Goal: Task Accomplishment & Management: Manage account settings

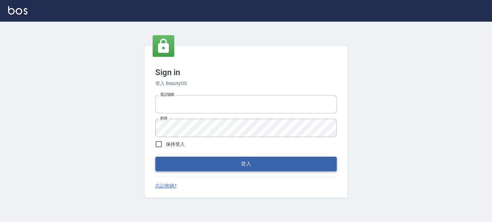
type input "0289832082"
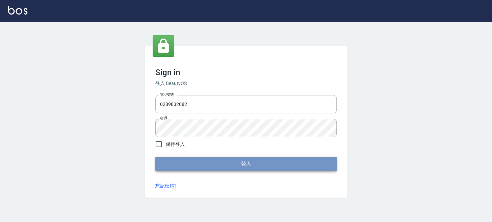
click at [157, 160] on button "登入" at bounding box center [245, 164] width 181 height 14
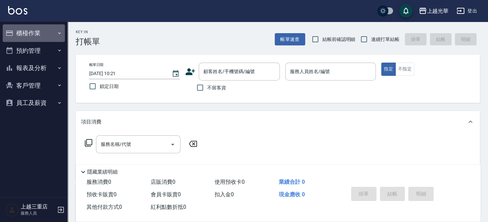
click at [40, 31] on button "櫃檯作業" at bounding box center [34, 33] width 62 height 18
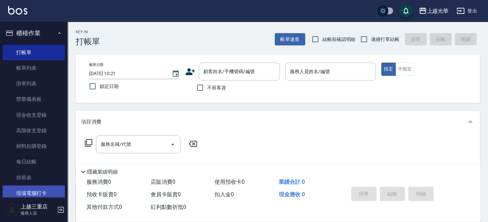
scroll to position [45, 0]
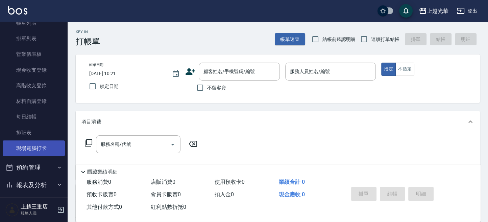
click at [43, 153] on link "現場電腦打卡" at bounding box center [34, 148] width 62 height 16
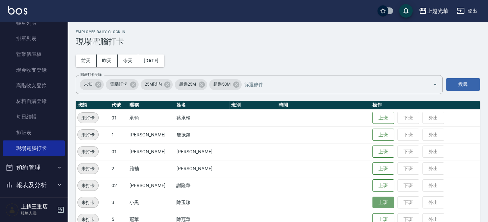
click at [382, 200] on button "上班" at bounding box center [384, 202] width 22 height 12
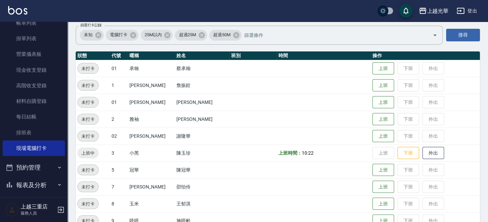
scroll to position [90, 0]
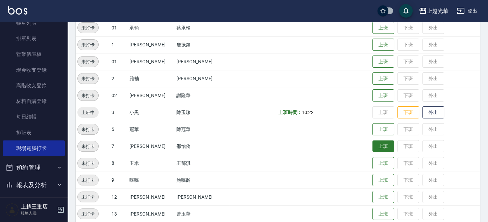
click at [377, 145] on button "上班" at bounding box center [384, 146] width 22 height 12
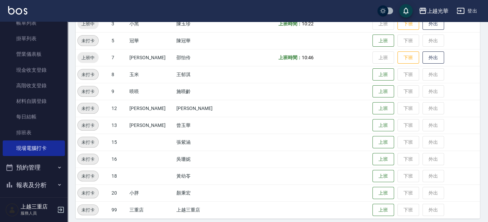
scroll to position [183, 0]
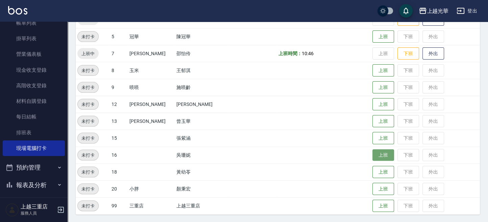
click at [373, 154] on button "上班" at bounding box center [384, 155] width 22 height 12
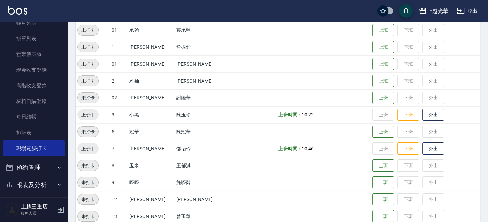
scroll to position [47, 0]
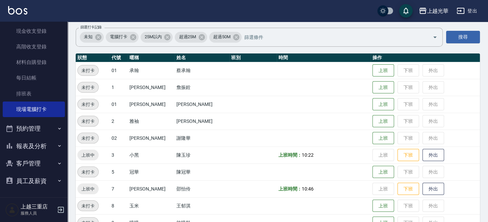
click at [29, 148] on button "報表及分析" at bounding box center [34, 146] width 62 height 18
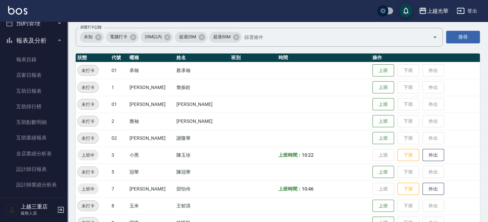
scroll to position [264, 0]
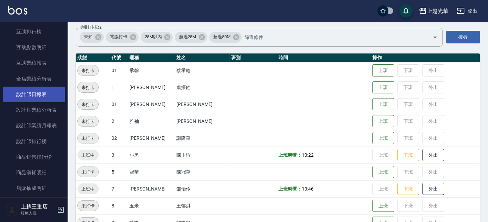
click at [38, 99] on link "設計師日報表" at bounding box center [34, 95] width 62 height 16
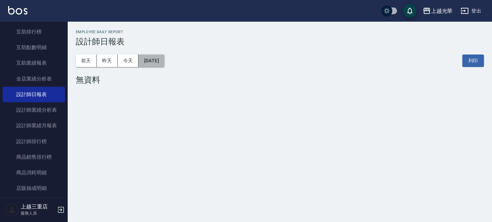
click at [154, 61] on button "[DATE]" at bounding box center [151, 60] width 26 height 13
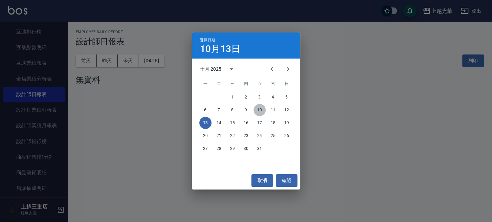
click at [258, 107] on button "10" at bounding box center [259, 110] width 12 height 12
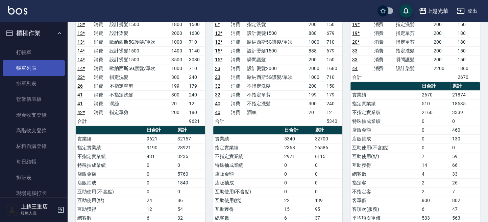
click at [33, 62] on link "帳單列表" at bounding box center [34, 68] width 62 height 16
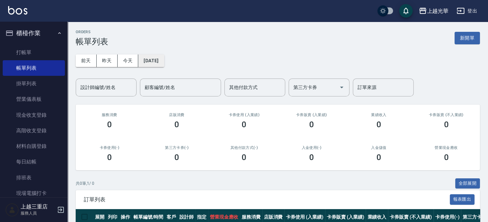
click at [146, 62] on button "[DATE]" at bounding box center [151, 60] width 26 height 13
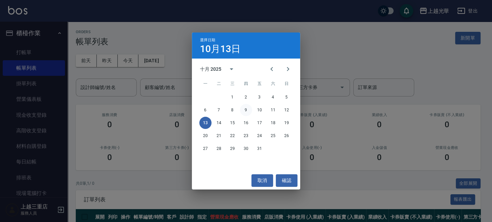
click at [245, 110] on button "9" at bounding box center [246, 110] width 12 height 12
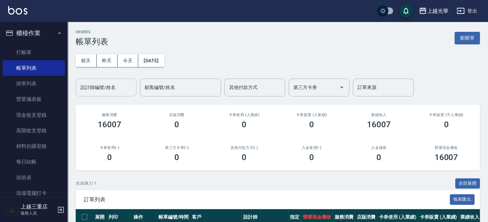
click at [133, 91] on input "設計師編號/姓名" at bounding box center [106, 87] width 55 height 12
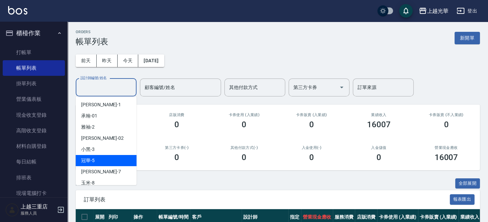
click at [98, 160] on div "冠華 -5" at bounding box center [106, 160] width 61 height 11
type input "冠華-5"
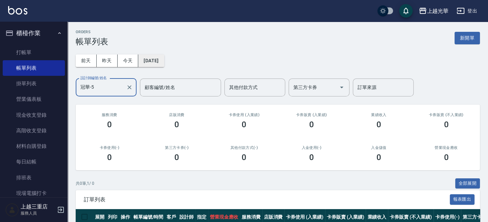
click at [158, 60] on button "2025/10/09" at bounding box center [151, 60] width 26 height 13
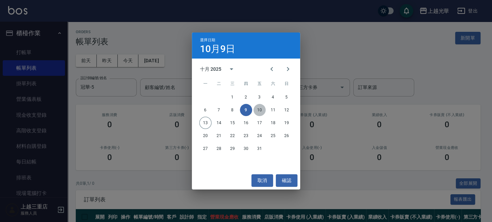
click at [259, 110] on button "10" at bounding box center [259, 110] width 12 height 12
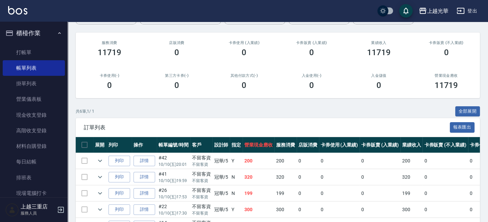
scroll to position [132, 0]
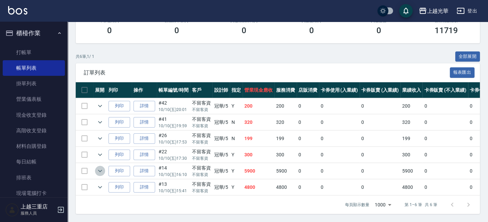
click at [96, 167] on icon "expand row" at bounding box center [100, 171] width 8 height 8
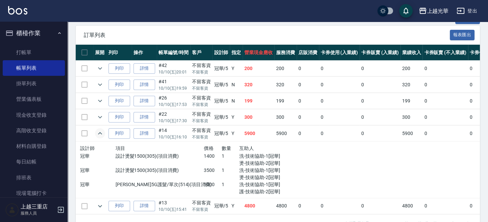
scroll to position [189, 0]
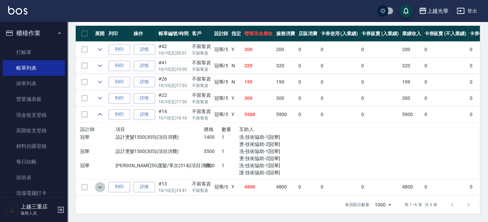
click at [101, 183] on icon "expand row" at bounding box center [100, 187] width 8 height 8
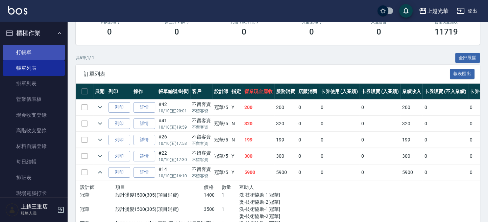
scroll to position [110, 0]
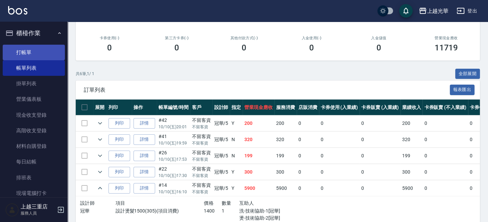
click at [30, 49] on link "打帳單" at bounding box center [34, 53] width 62 height 16
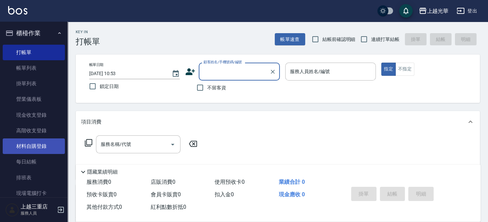
scroll to position [90, 0]
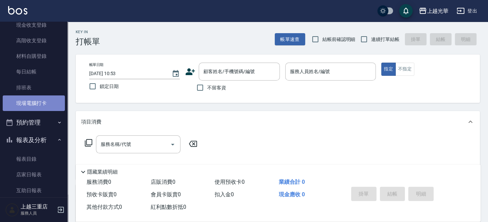
click at [46, 106] on link "現場電腦打卡" at bounding box center [34, 103] width 62 height 16
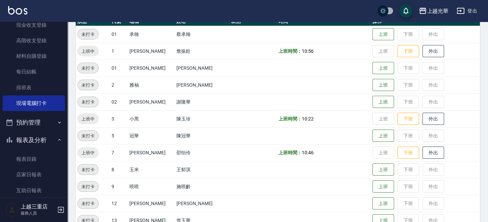
scroll to position [90, 0]
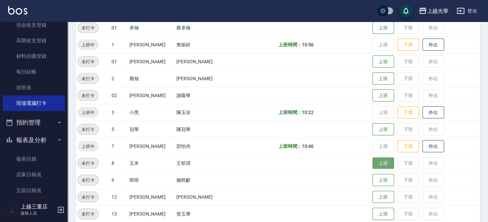
click at [373, 162] on button "上班" at bounding box center [384, 163] width 22 height 12
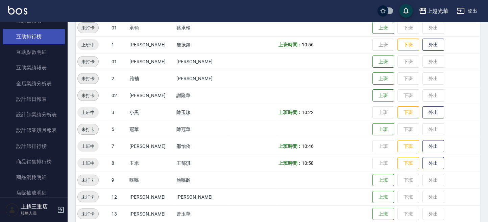
scroll to position [270, 0]
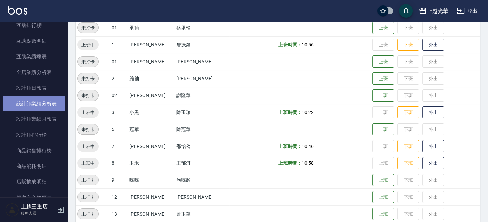
click at [47, 99] on link "設計師業績分析表" at bounding box center [34, 104] width 62 height 16
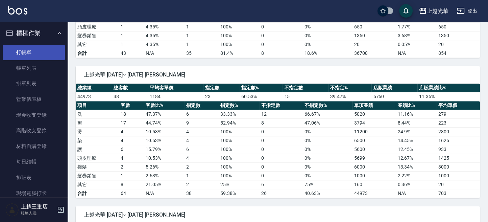
click at [24, 57] on link "打帳單" at bounding box center [34, 53] width 62 height 16
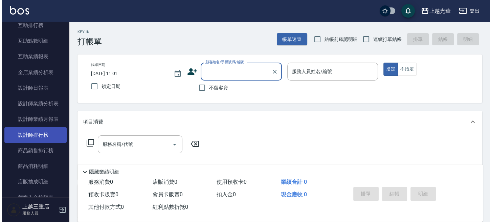
scroll to position [360, 0]
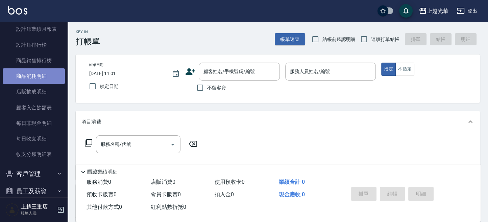
click at [34, 79] on link "商品消耗明細" at bounding box center [34, 76] width 62 height 16
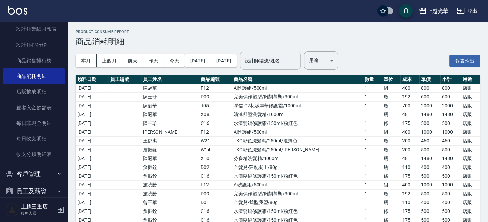
click at [298, 61] on input "設計師編號/姓名" at bounding box center [270, 61] width 55 height 12
type input "花漾"
click at [297, 62] on icon "Clear" at bounding box center [293, 60] width 7 height 7
click at [36, 64] on link "商品銷售排行榜" at bounding box center [34, 61] width 62 height 16
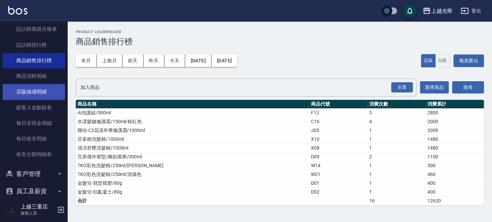
click at [42, 92] on link "店販抽成明細" at bounding box center [34, 92] width 62 height 16
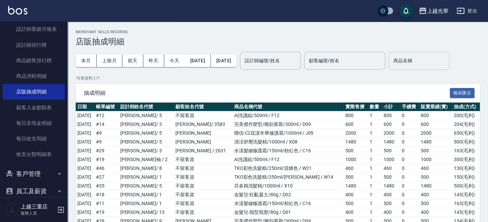
click at [447, 65] on input "商品名稱" at bounding box center [419, 61] width 55 height 12
type input "ㄘ"
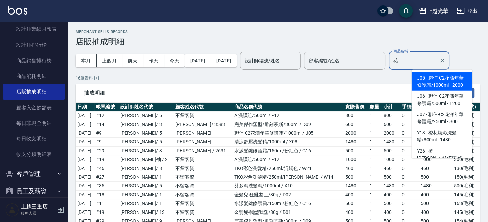
click at [456, 85] on span "J05 - 聯信-C2花漾年華修護霜/1000ml - 2000" at bounding box center [442, 81] width 61 height 18
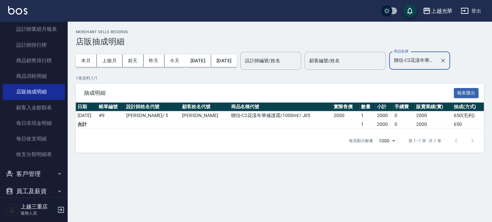
type input "聯信-C2花漾年華修護霜/1000ml"
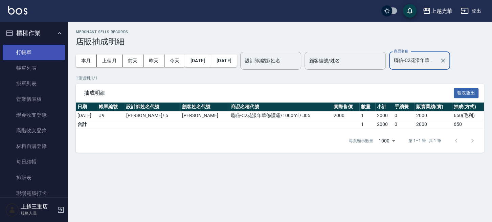
click at [34, 54] on link "打帳單" at bounding box center [34, 53] width 62 height 16
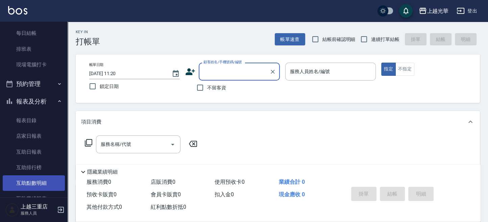
scroll to position [225, 0]
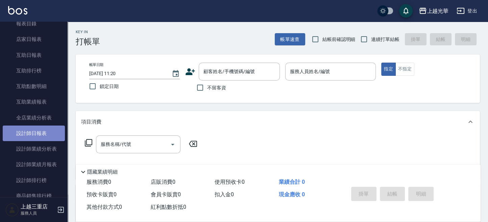
click at [49, 139] on link "設計師日報表" at bounding box center [34, 133] width 62 height 16
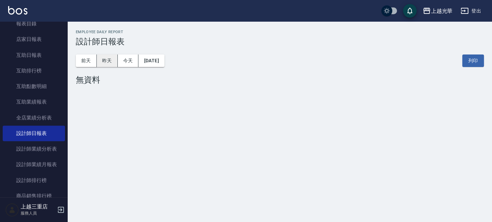
click at [109, 56] on button "昨天" at bounding box center [107, 60] width 21 height 13
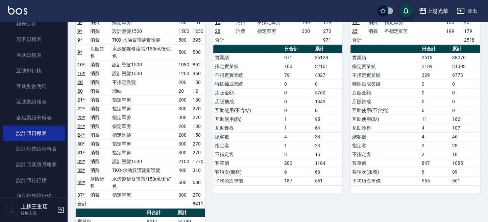
scroll to position [135, 0]
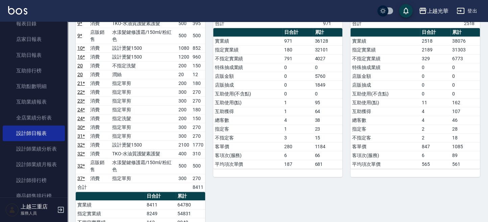
click at [469, 12] on button "登出" at bounding box center [467, 11] width 26 height 13
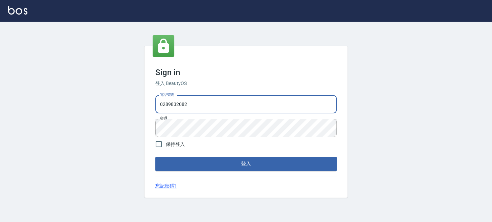
drag, startPoint x: 259, startPoint y: 100, endPoint x: 9, endPoint y: 107, distance: 249.2
click at [2, 117] on div "Sign in 登入 BeautyOS 電話號碼 0289832082 電話號碼 密碼 密碼 保持登入 登入 忘記密碼?" at bounding box center [246, 122] width 492 height 200
type input "0955332100"
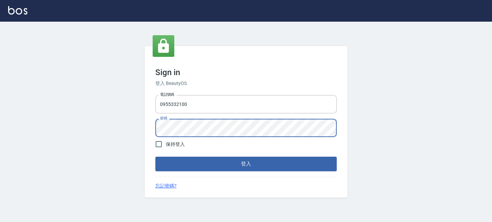
click at [155, 157] on button "登入" at bounding box center [245, 164] width 181 height 14
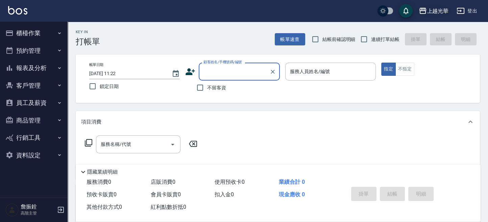
click at [435, 16] on button "上越光華" at bounding box center [433, 11] width 35 height 14
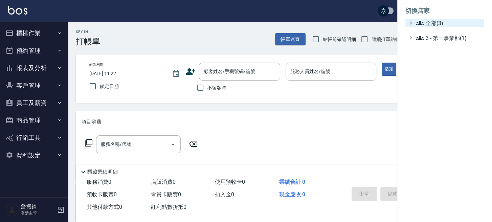
click at [433, 25] on span "全部(3)" at bounding box center [447, 23] width 65 height 8
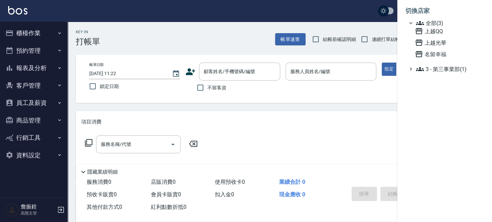
click at [39, 65] on div at bounding box center [246, 111] width 492 height 222
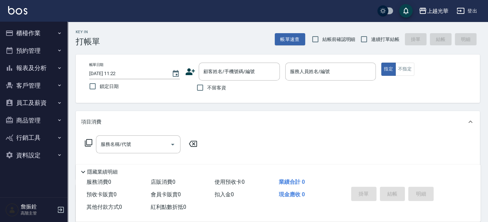
click at [39, 65] on button "報表及分析" at bounding box center [34, 68] width 62 height 18
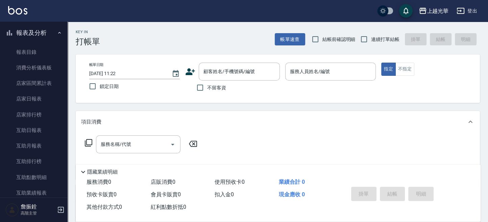
scroll to position [180, 0]
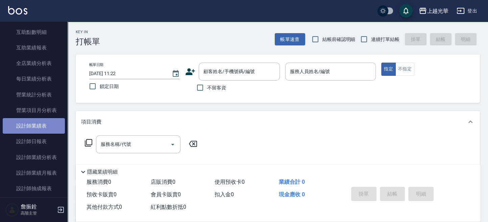
click at [45, 129] on link "設計師業績表" at bounding box center [34, 126] width 62 height 16
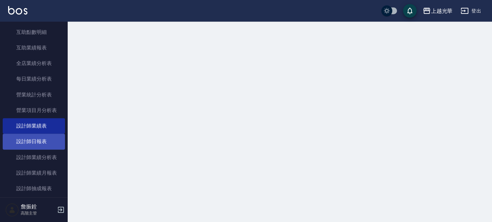
click at [43, 138] on link "設計師日報表" at bounding box center [34, 142] width 62 height 16
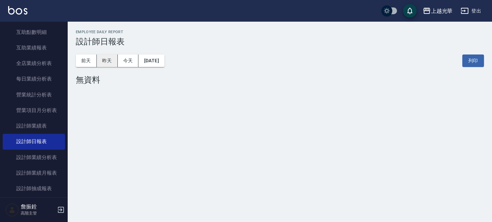
click at [102, 66] on button "昨天" at bounding box center [107, 60] width 21 height 13
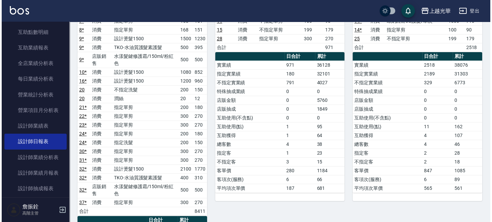
scroll to position [135, 0]
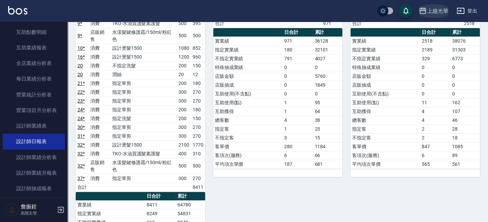
click at [432, 14] on div "上越光華" at bounding box center [438, 11] width 22 height 8
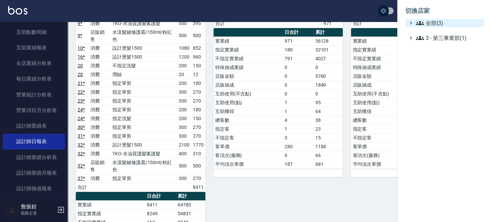
click at [431, 22] on span "全部(3)" at bounding box center [447, 23] width 65 height 8
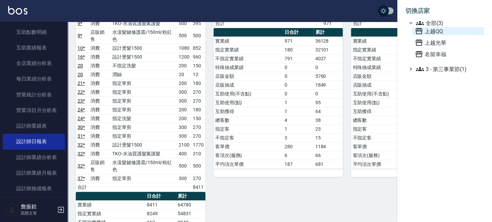
click at [431, 28] on span "上越QQ" at bounding box center [447, 31] width 66 height 8
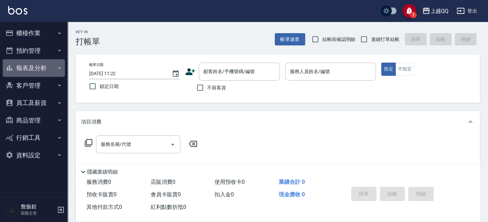
click at [31, 71] on button "報表及分析" at bounding box center [34, 68] width 62 height 18
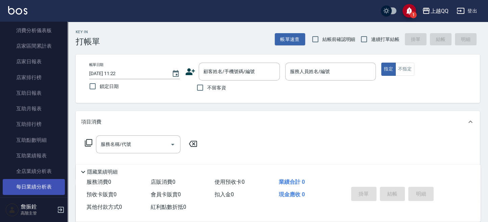
scroll to position [180, 0]
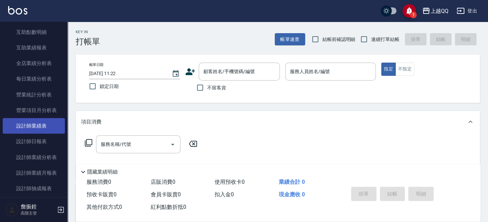
click at [43, 131] on link "設計師業績表" at bounding box center [34, 126] width 62 height 16
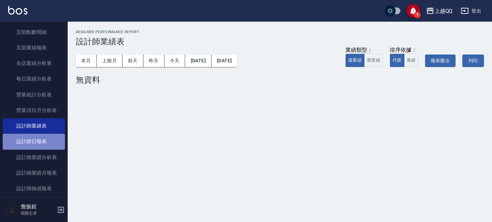
click at [43, 137] on link "設計師日報表" at bounding box center [34, 142] width 62 height 16
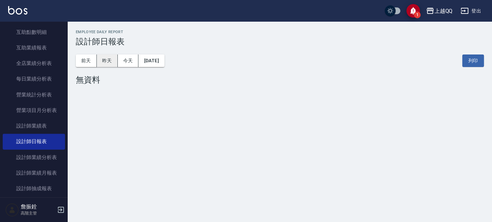
click at [108, 65] on button "昨天" at bounding box center [107, 60] width 21 height 13
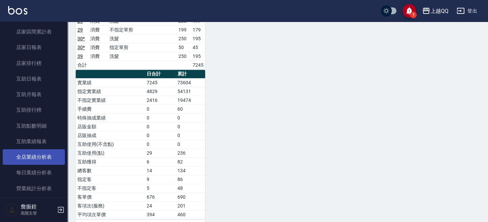
scroll to position [45, 0]
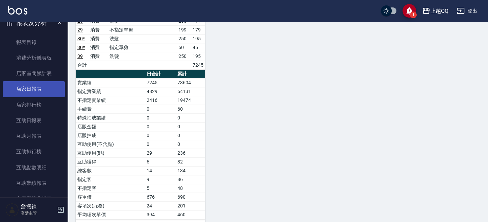
click at [46, 83] on link "店家日報表" at bounding box center [34, 89] width 62 height 16
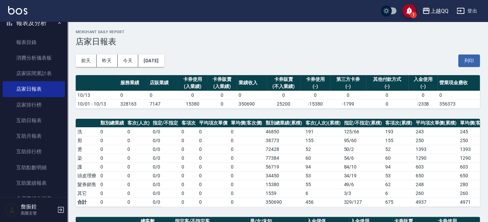
click at [429, 15] on icon "button" at bounding box center [426, 11] width 8 height 8
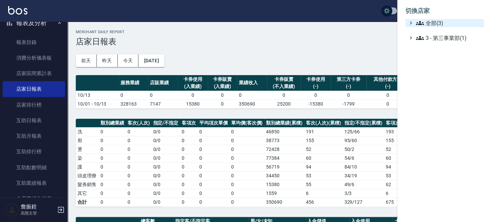
drag, startPoint x: 433, startPoint y: 21, endPoint x: 433, endPoint y: 26, distance: 5.1
click at [433, 22] on span "全部(3)" at bounding box center [447, 23] width 65 height 8
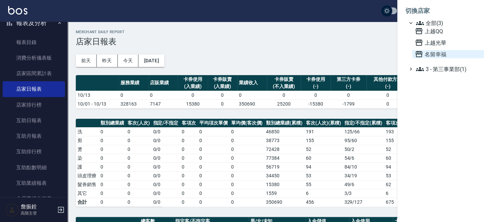
click at [434, 53] on span "名留幸福" at bounding box center [447, 54] width 66 height 8
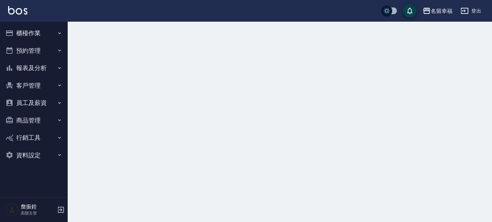
drag, startPoint x: 0, startPoint y: 0, endPoint x: 25, endPoint y: 62, distance: 66.9
click at [24, 62] on button "報表及分析" at bounding box center [34, 68] width 62 height 18
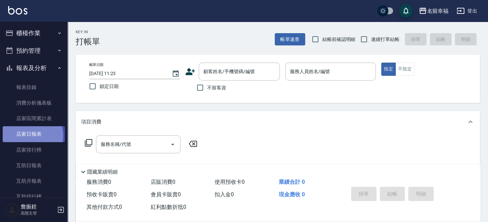
click at [30, 135] on link "店家日報表" at bounding box center [34, 134] width 62 height 16
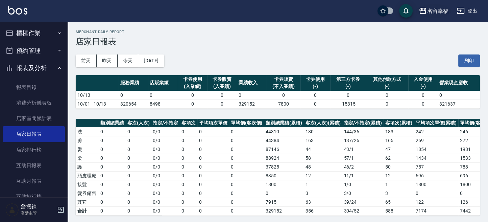
click at [441, 15] on button "名留幸福" at bounding box center [433, 11] width 35 height 14
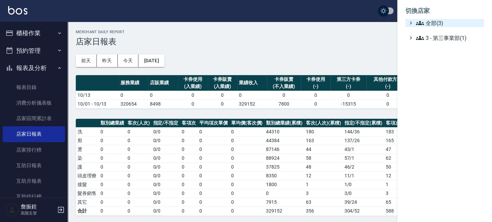
click at [436, 26] on span "全部(3)" at bounding box center [447, 23] width 65 height 8
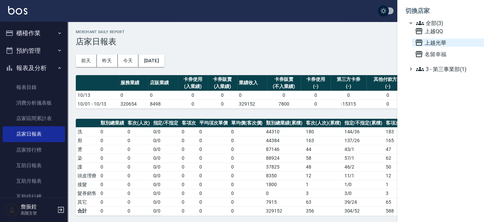
click at [437, 39] on span "上越光華" at bounding box center [447, 43] width 66 height 8
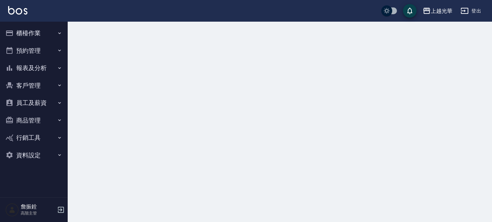
click at [30, 67] on button "報表及分析" at bounding box center [34, 68] width 62 height 18
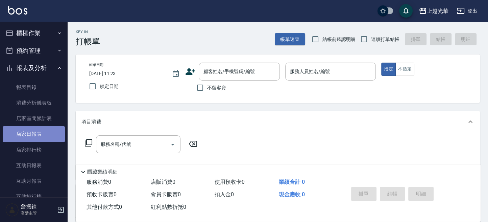
click at [36, 129] on link "店家日報表" at bounding box center [34, 134] width 62 height 16
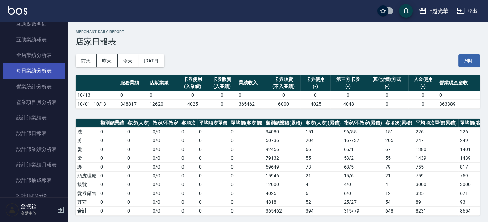
scroll to position [225, 0]
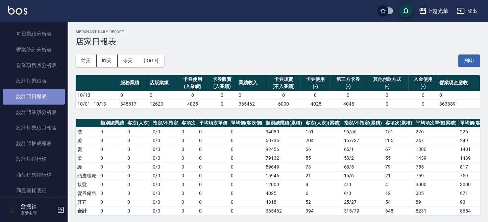
click at [54, 100] on link "設計師日報表" at bounding box center [34, 97] width 62 height 16
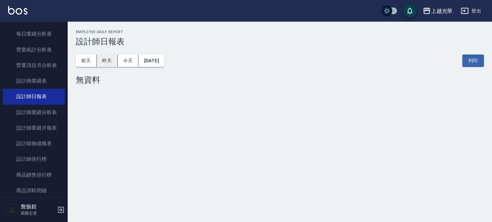
click at [107, 64] on button "昨天" at bounding box center [107, 60] width 21 height 13
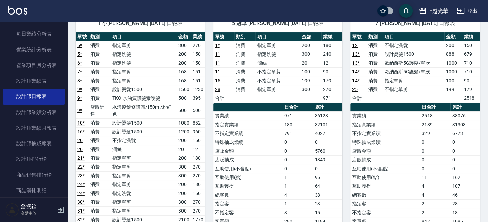
scroll to position [135, 0]
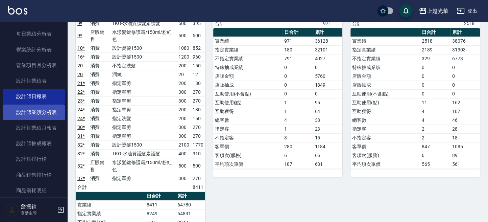
click at [55, 111] on link "設計師業績分析表" at bounding box center [34, 112] width 62 height 16
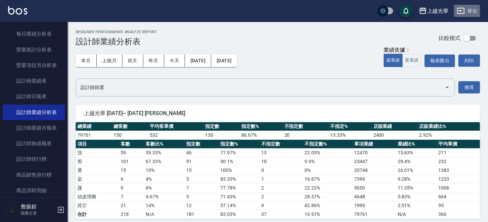
click at [468, 11] on button "登出" at bounding box center [467, 11] width 26 height 13
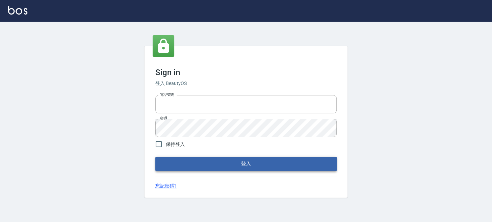
type input "0289832082"
click at [214, 160] on button "登入" at bounding box center [245, 164] width 181 height 14
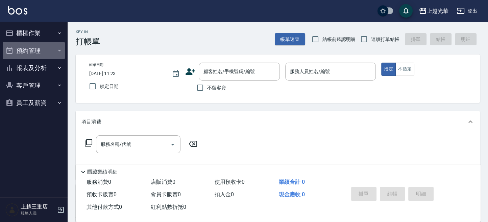
click at [42, 58] on button "預約管理" at bounding box center [34, 51] width 62 height 18
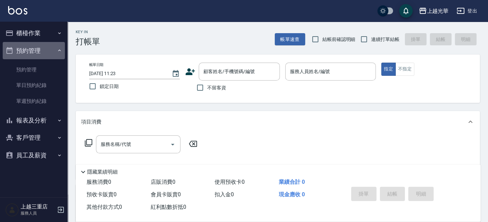
click at [42, 58] on button "預約管理" at bounding box center [34, 51] width 62 height 18
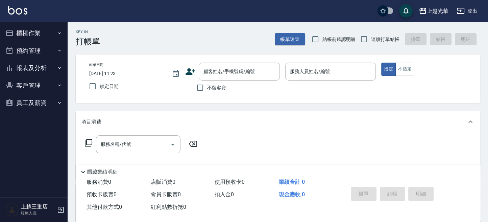
click at [41, 69] on button "報表及分析" at bounding box center [34, 68] width 62 height 18
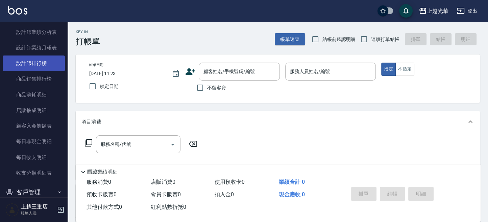
scroll to position [135, 0]
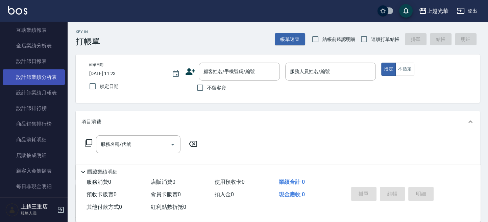
click at [49, 72] on link "設計師業績分析表" at bounding box center [34, 77] width 62 height 16
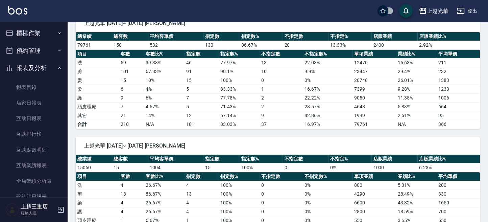
drag, startPoint x: 30, startPoint y: 36, endPoint x: 30, endPoint y: 43, distance: 6.8
click at [30, 36] on button "櫃檯作業" at bounding box center [34, 33] width 62 height 18
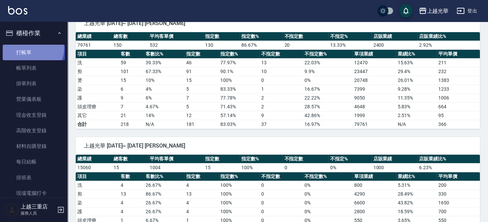
click at [30, 47] on link "打帳單" at bounding box center [34, 53] width 62 height 16
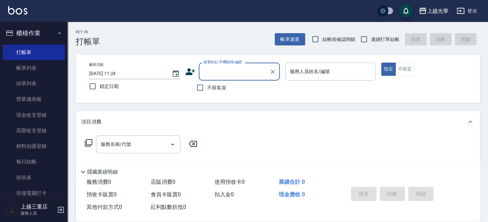
click at [375, 34] on label "連續打單結帳" at bounding box center [378, 39] width 43 height 14
click at [371, 34] on input "連續打單結帳" at bounding box center [364, 39] width 14 height 14
checkbox input "true"
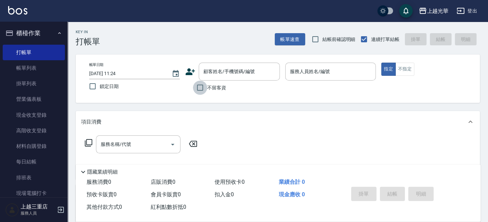
click at [199, 93] on input "不留客資" at bounding box center [200, 87] width 14 height 14
checkbox input "true"
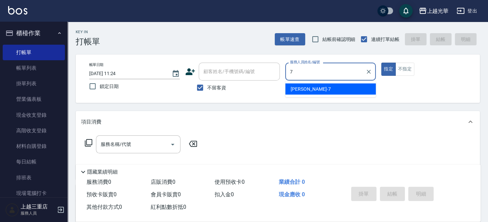
type input "小紫-7"
type button "true"
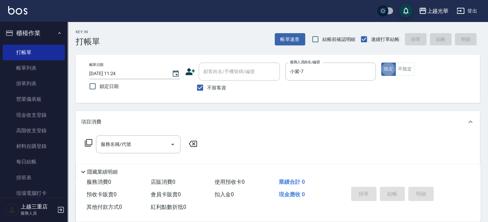
drag, startPoint x: 385, startPoint y: 69, endPoint x: 301, endPoint y: 116, distance: 97.2
click at [385, 69] on button "指定" at bounding box center [388, 69] width 15 height 13
click at [150, 141] on input "服務名稱/代號" at bounding box center [133, 144] width 68 height 12
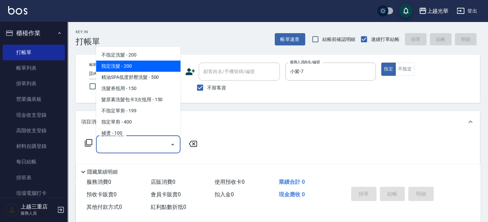
drag, startPoint x: 137, startPoint y: 67, endPoint x: 204, endPoint y: 130, distance: 92.5
click at [137, 68] on span "指定洗髮 - 200" at bounding box center [138, 66] width 85 height 11
type input "指定洗髮(102)"
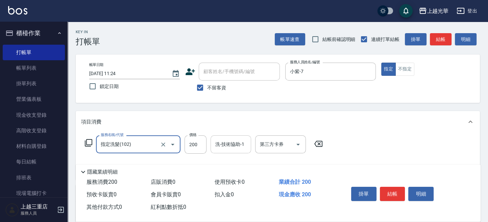
click at [242, 148] on input "洗-技術協助-1" at bounding box center [231, 144] width 34 height 12
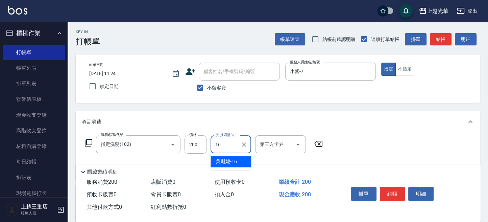
type input "吳珊妮-16"
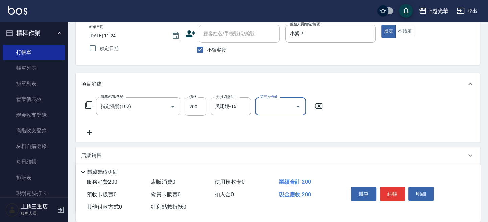
scroll to position [45, 0]
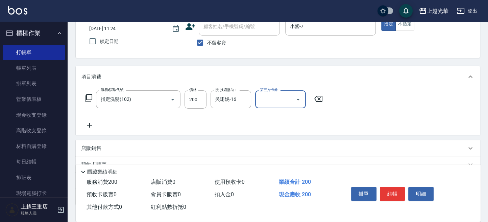
click at [88, 125] on icon at bounding box center [89, 125] width 5 height 5
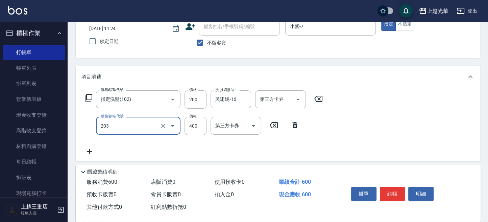
type input "指定單剪(203)"
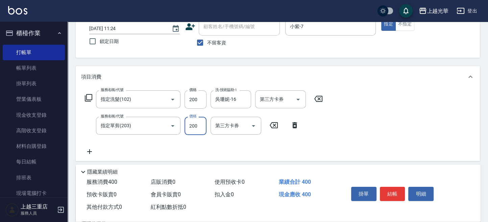
type input "200"
drag, startPoint x: 410, startPoint y: 98, endPoint x: 405, endPoint y: 101, distance: 6.1
click at [409, 98] on div "服務名稱/代號 指定洗髮(102) 服務名稱/代號 價格 200 價格 洗-技術協助-1 [PERSON_NAME]-16 洗-技術協助-1 第三方卡券 第三…" at bounding box center [278, 124] width 404 height 73
click at [401, 190] on button "結帳" at bounding box center [392, 194] width 25 height 14
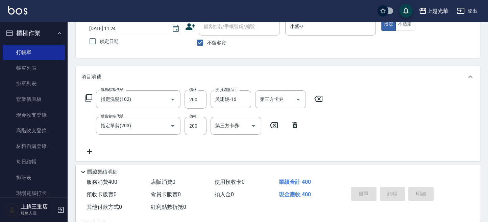
type input "[DATE] 11:50"
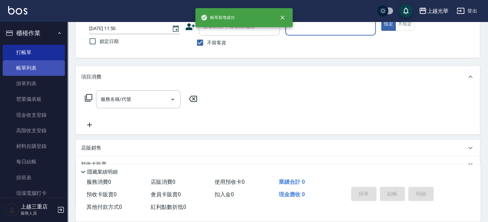
click at [19, 64] on link "帳單列表" at bounding box center [34, 68] width 62 height 16
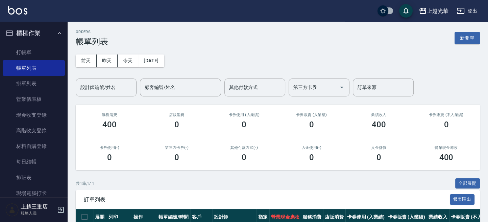
click at [115, 52] on div "[DATE] [DATE] [DATE] [DATE] 設計師編號/姓名 設計師編號/姓名 顧客編號/姓名 顧客編號/姓名 其他付款方式 其他付款方式 第三方…" at bounding box center [278, 71] width 404 height 50
click at [108, 88] on div "設計師編號/姓名 設計師編號/姓名" at bounding box center [106, 87] width 61 height 18
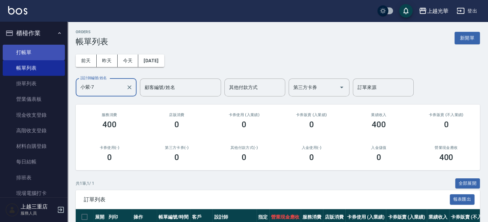
type input "小紫-7"
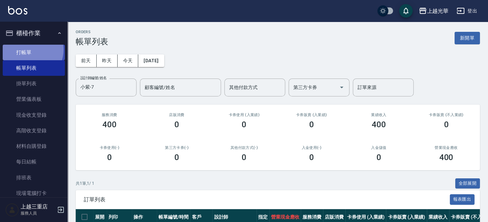
click at [29, 49] on link "打帳單" at bounding box center [34, 53] width 62 height 16
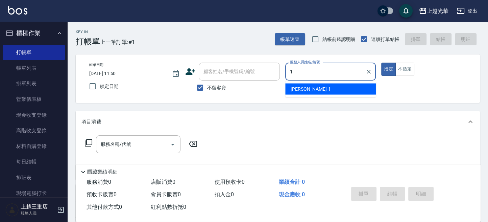
type input "小詹-1"
type button "true"
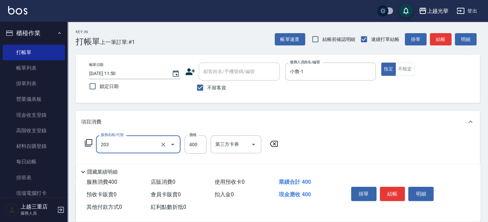
type input "指定單剪(203)"
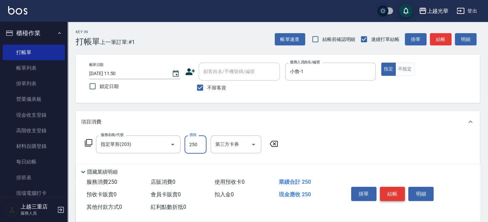
type input "250"
click at [391, 190] on button "結帳" at bounding box center [392, 194] width 25 height 14
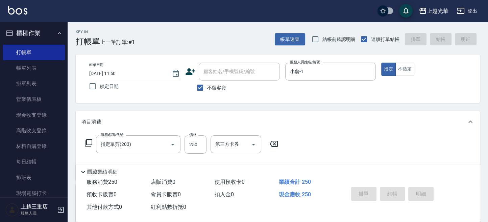
type input "[DATE] 11:59"
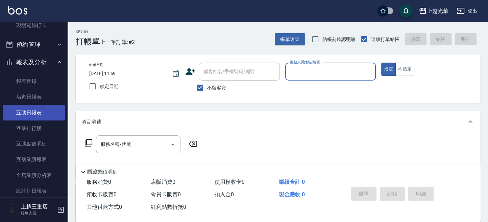
scroll to position [180, 0]
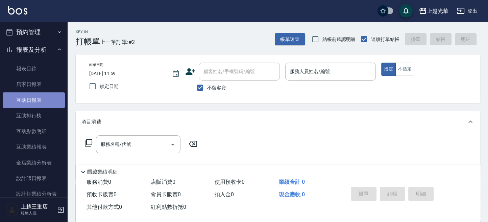
click at [33, 92] on link "互助日報表" at bounding box center [34, 100] width 62 height 16
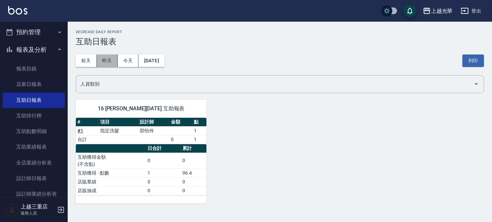
click at [108, 64] on button "昨天" at bounding box center [107, 60] width 21 height 13
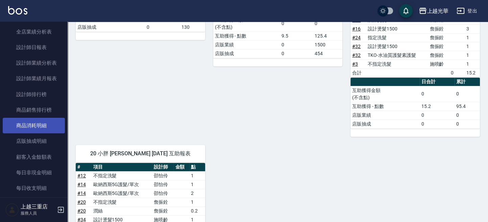
scroll to position [281, 0]
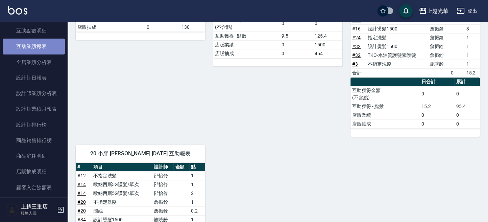
click at [54, 46] on link "互助業績報表" at bounding box center [34, 47] width 62 height 16
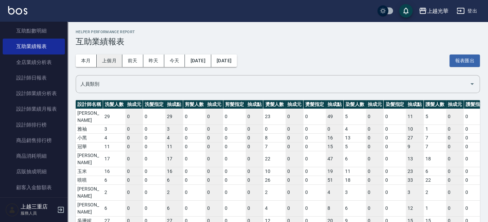
click at [109, 61] on button "上個月" at bounding box center [110, 60] width 26 height 13
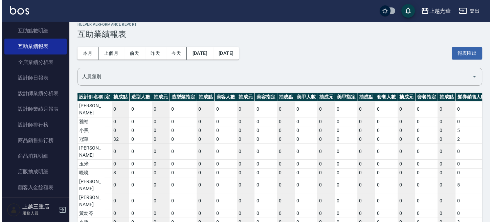
scroll to position [0, 1225]
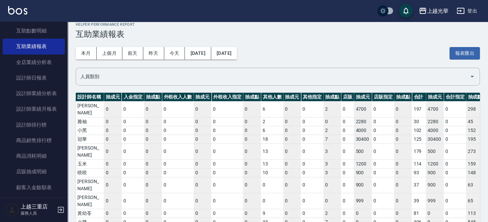
drag, startPoint x: 121, startPoint y: 201, endPoint x: 491, endPoint y: 187, distance: 370.1
click at [488, 188] on html "上越光華 登出 櫃檯作業 打帳單 帳單列表 掛單列表 營業儀表板 現金收支登錄 高階收支登錄 材料自購登錄 每日結帳 排班表 現場電腦打卡 預約管理 預約管理…" at bounding box center [244, 122] width 488 height 259
click at [210, 55] on button "[DATE]" at bounding box center [198, 53] width 26 height 13
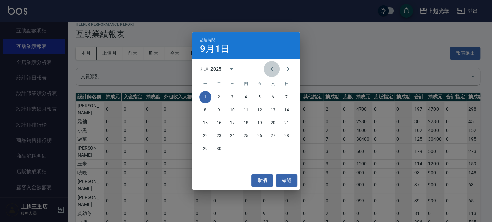
click at [267, 70] on icon "Previous month" at bounding box center [271, 69] width 8 height 8
click at [261, 97] on button "1" at bounding box center [259, 97] width 12 height 12
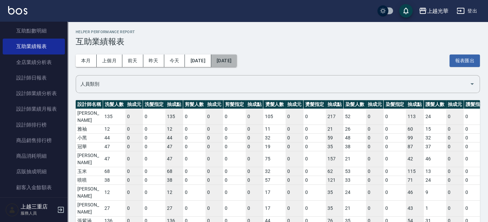
click at [237, 61] on button "[DATE]" at bounding box center [224, 60] width 26 height 13
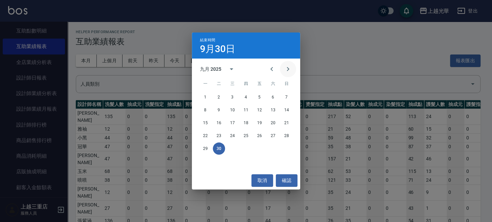
click at [290, 68] on icon "Next month" at bounding box center [288, 69] width 8 height 8
click at [261, 172] on div "取消 確認" at bounding box center [246, 180] width 108 height 18
click at [265, 175] on button "取消" at bounding box center [262, 180] width 22 height 13
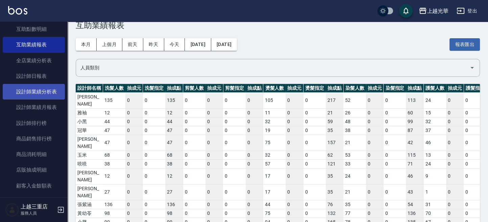
scroll to position [281, 0]
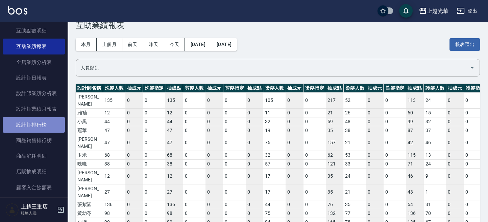
click at [46, 119] on link "設計師排行榜" at bounding box center [34, 125] width 62 height 16
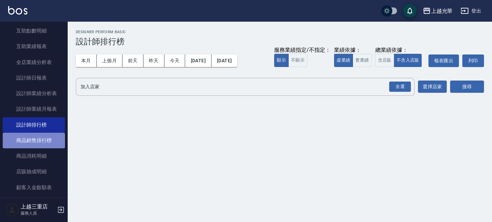
click at [46, 140] on link "商品銷售排行榜" at bounding box center [34, 141] width 62 height 16
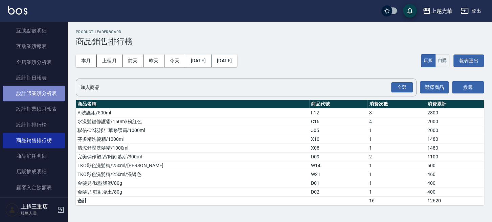
click at [51, 90] on link "設計師業績分析表" at bounding box center [34, 94] width 62 height 16
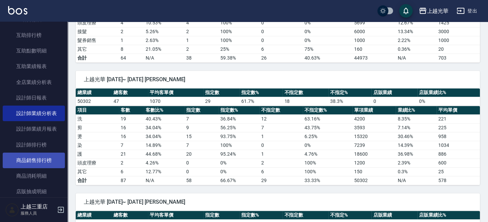
scroll to position [190, 0]
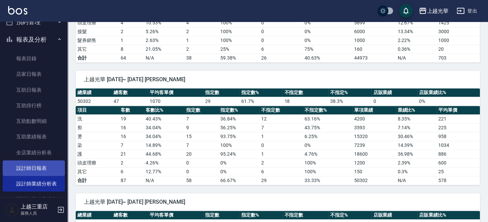
click at [32, 163] on link "設計師日報表" at bounding box center [34, 168] width 62 height 16
